Goal: Task Accomplishment & Management: Use online tool/utility

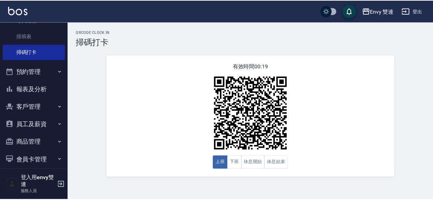
scroll to position [150, 0]
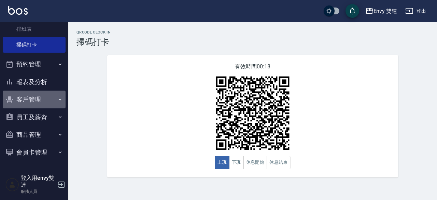
click at [38, 102] on button "客戶管理" at bounding box center [34, 99] width 63 height 18
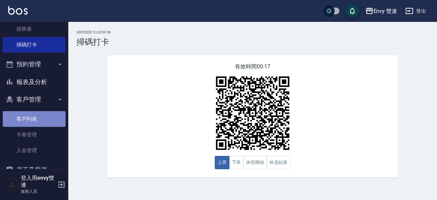
click at [37, 119] on link "客戶列表" at bounding box center [34, 119] width 63 height 16
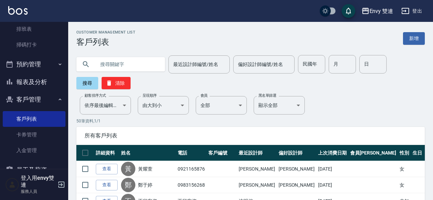
click at [115, 59] on input "text" at bounding box center [128, 64] width 64 height 18
type input "[PERSON_NAME]"
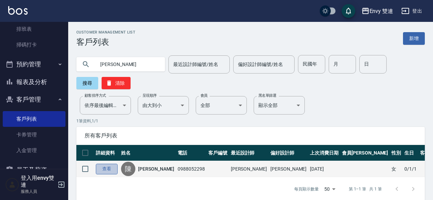
click at [106, 172] on link "查看" at bounding box center [107, 168] width 22 height 11
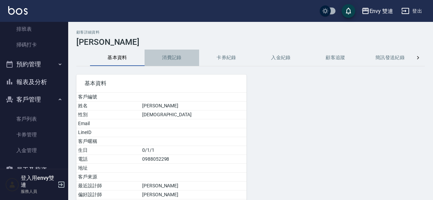
click at [167, 58] on button "消費記錄" at bounding box center [172, 57] width 55 height 16
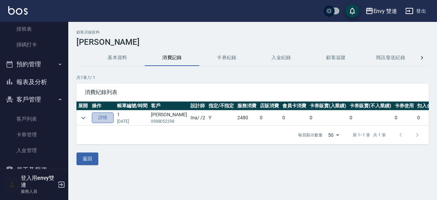
click at [107, 120] on link "詳情" at bounding box center [103, 117] width 22 height 11
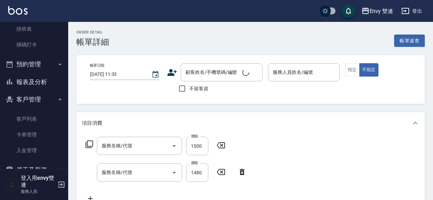
type input "[DATE] 14:05"
type input "Ina-2"
type input "日本結構二段式(503)"
type input "縮毛矯正 (304)"
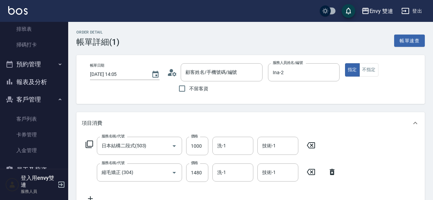
type input "[PERSON_NAME]/0988052298/"
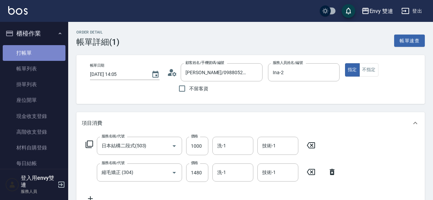
click at [38, 59] on link "打帳單" at bounding box center [34, 53] width 63 height 16
